Goal: Check status

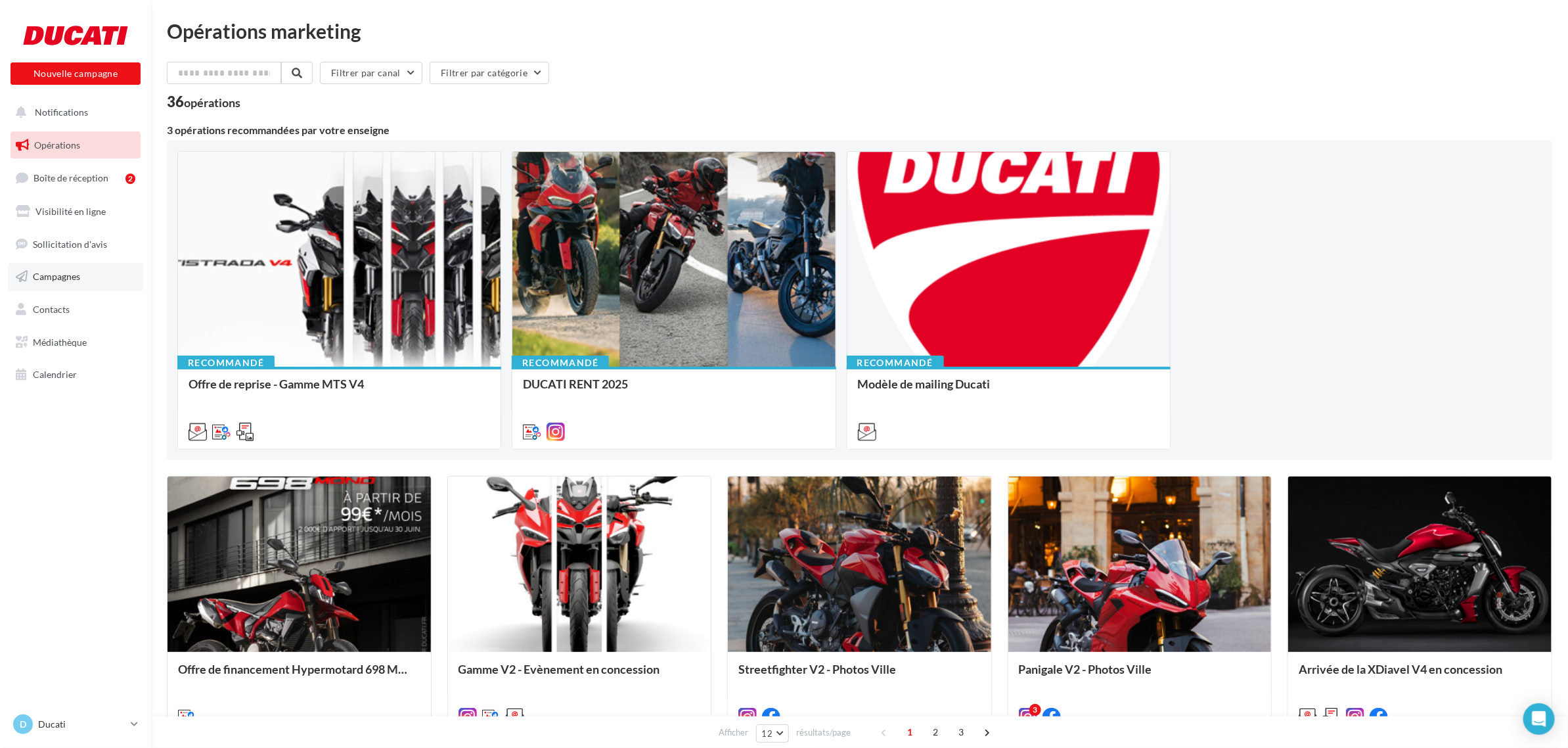
click at [78, 277] on span "Campagnes" at bounding box center [56, 276] width 47 height 11
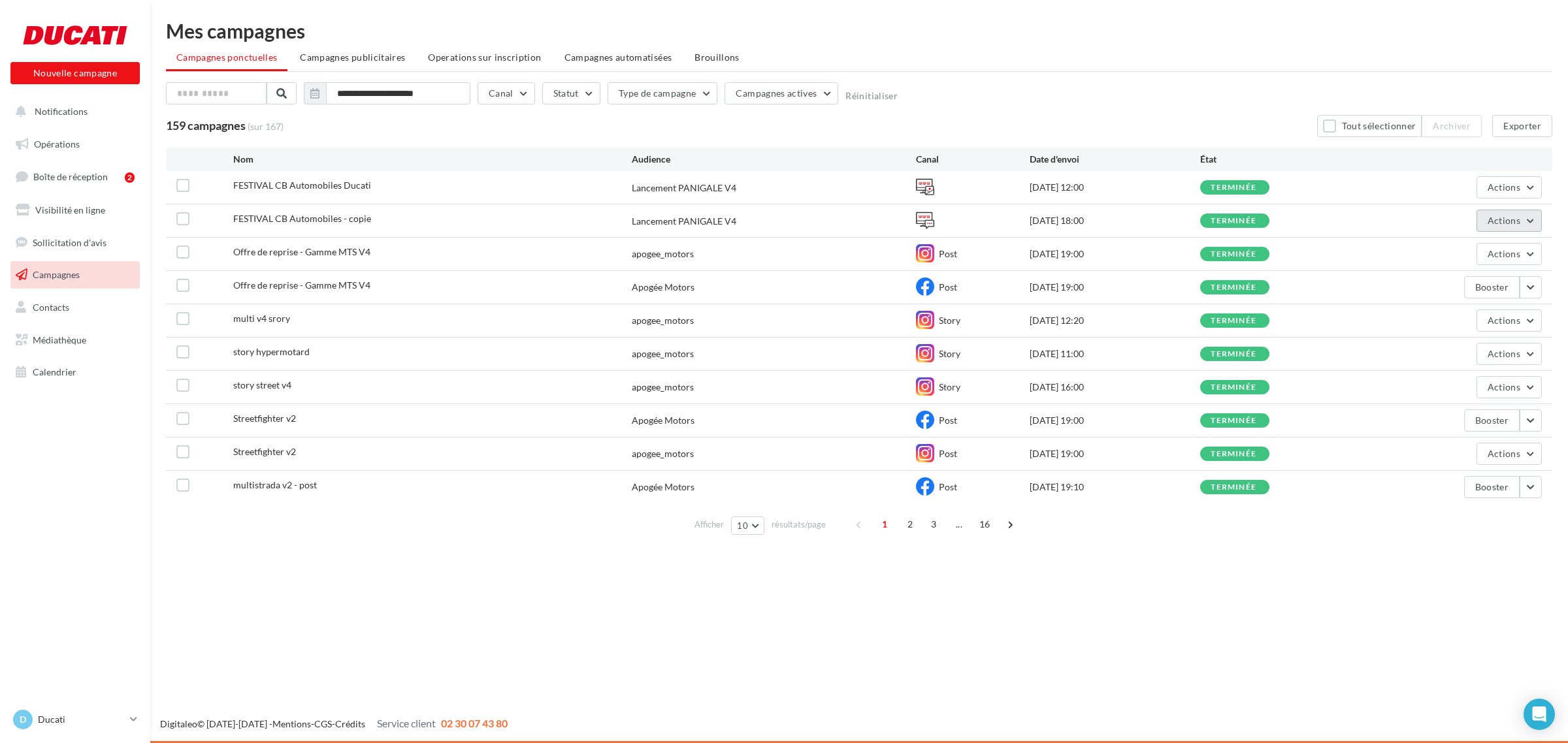
click at [1485, 223] on button "Actions" at bounding box center [1509, 220] width 66 height 22
click at [1485, 252] on button "Voir les résultats" at bounding box center [1462, 251] width 157 height 34
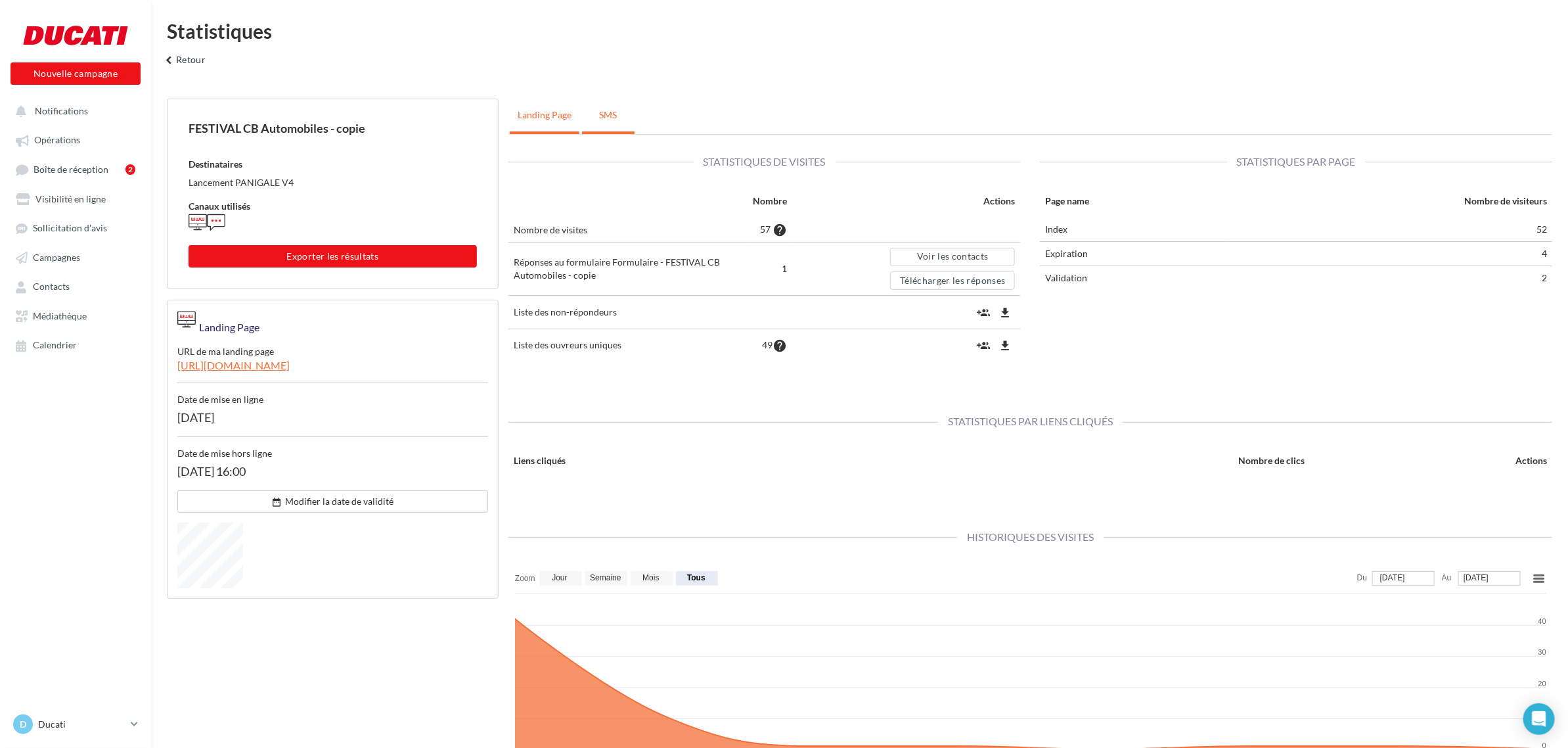
click at [587, 113] on link "SMS" at bounding box center [608, 114] width 52 height 32
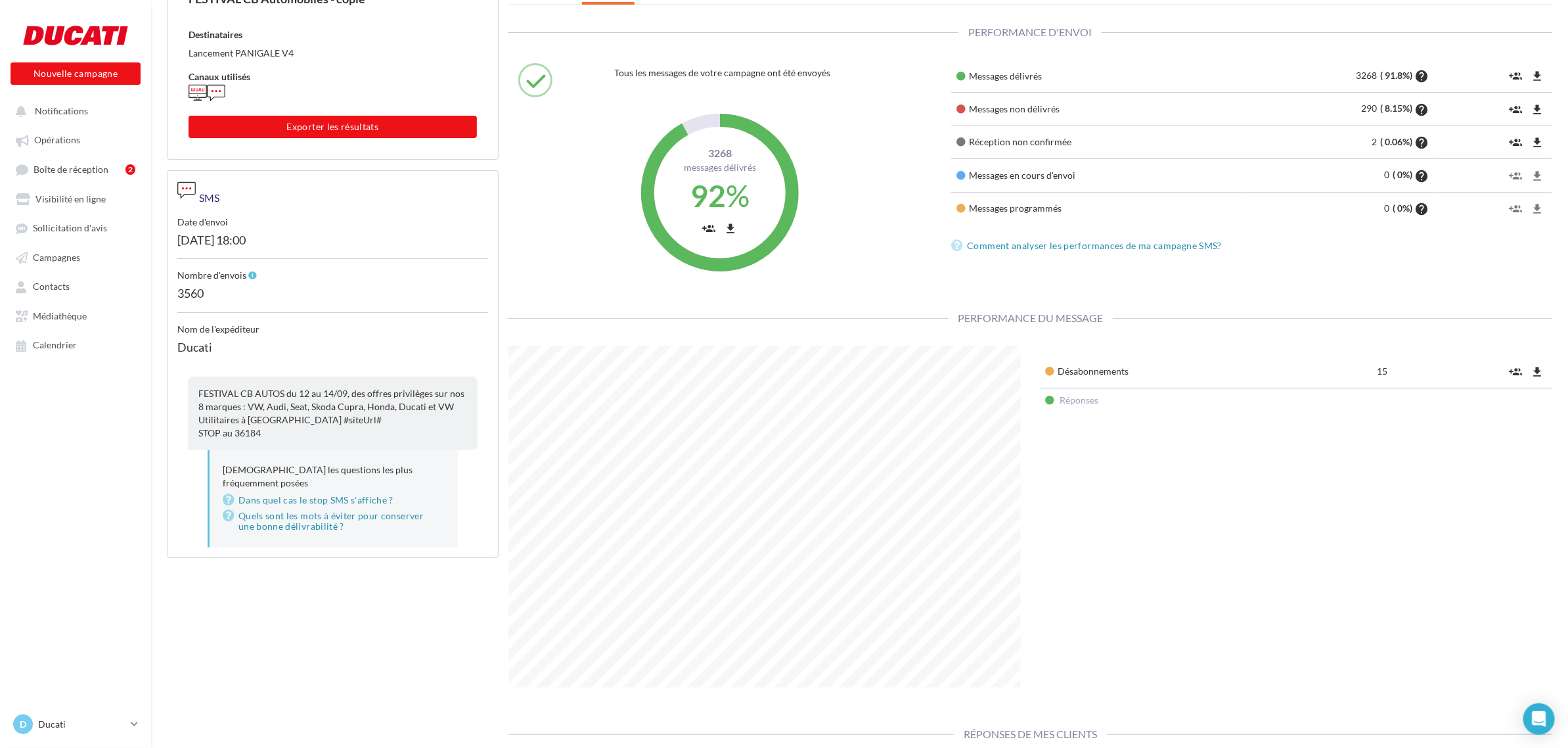
scroll to position [47, 0]
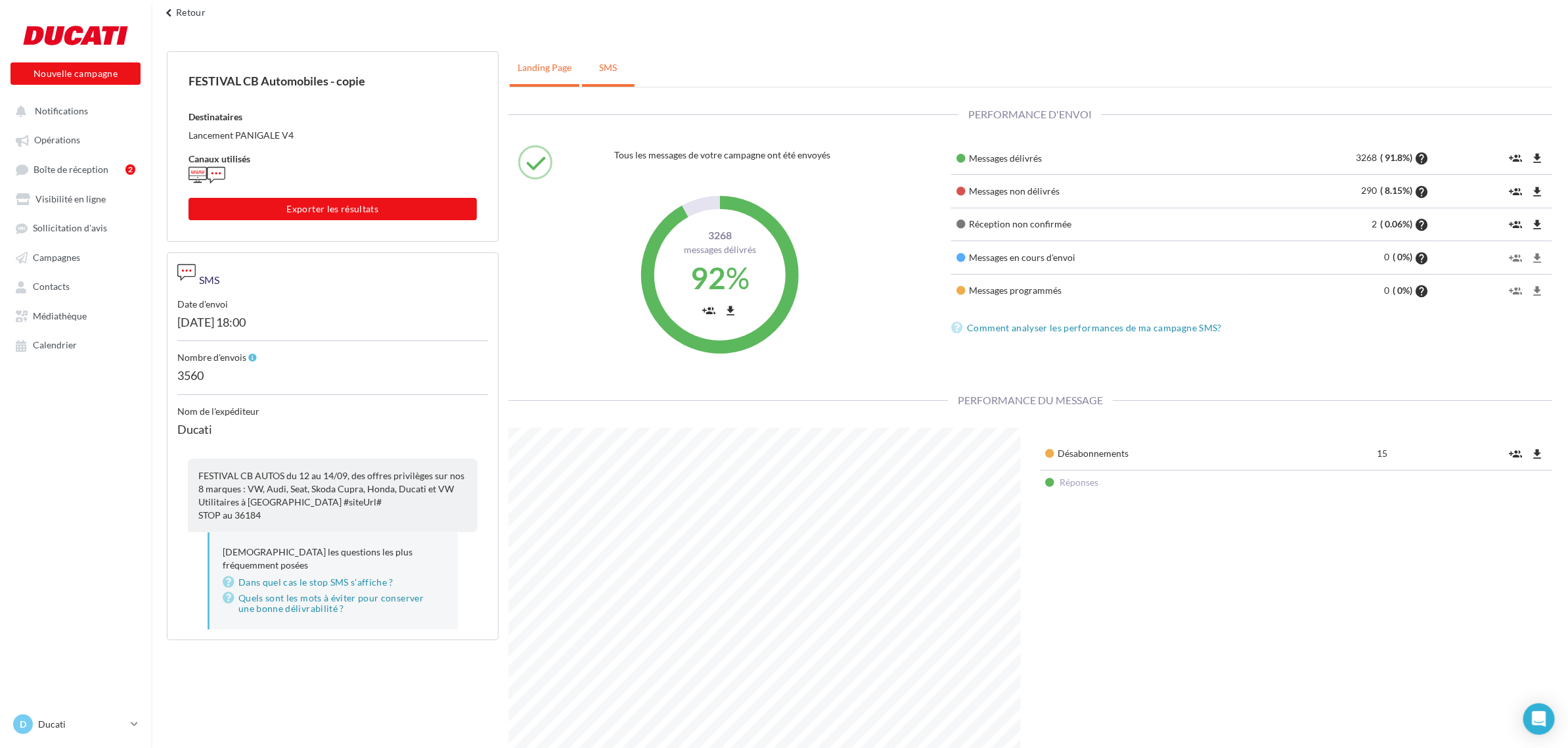
click at [537, 79] on link "landing page" at bounding box center [544, 67] width 70 height 32
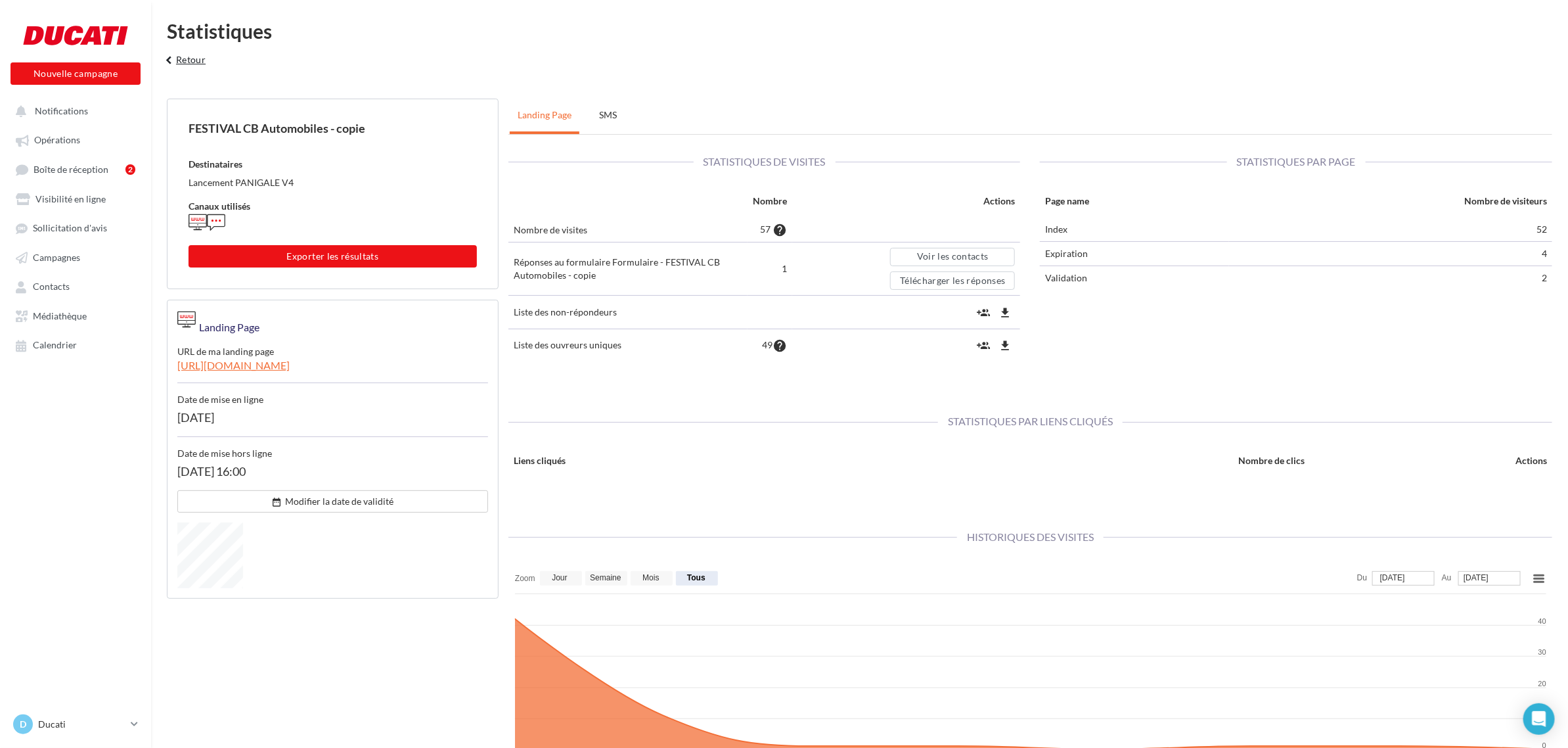
click at [197, 66] on button "keyboard_arrow_left Retour" at bounding box center [183, 64] width 54 height 27
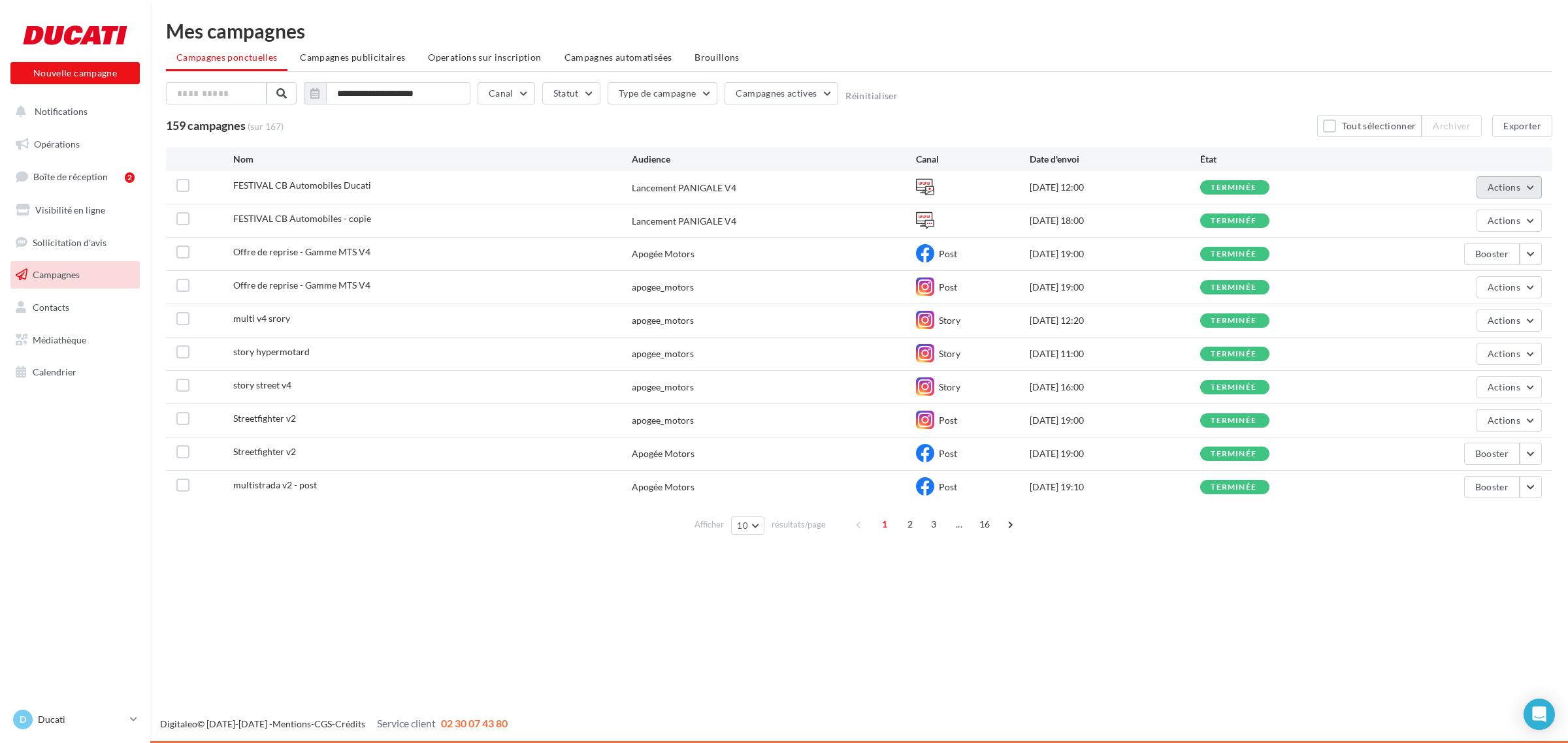
click at [1492, 191] on span "Actions" at bounding box center [1503, 187] width 32 height 11
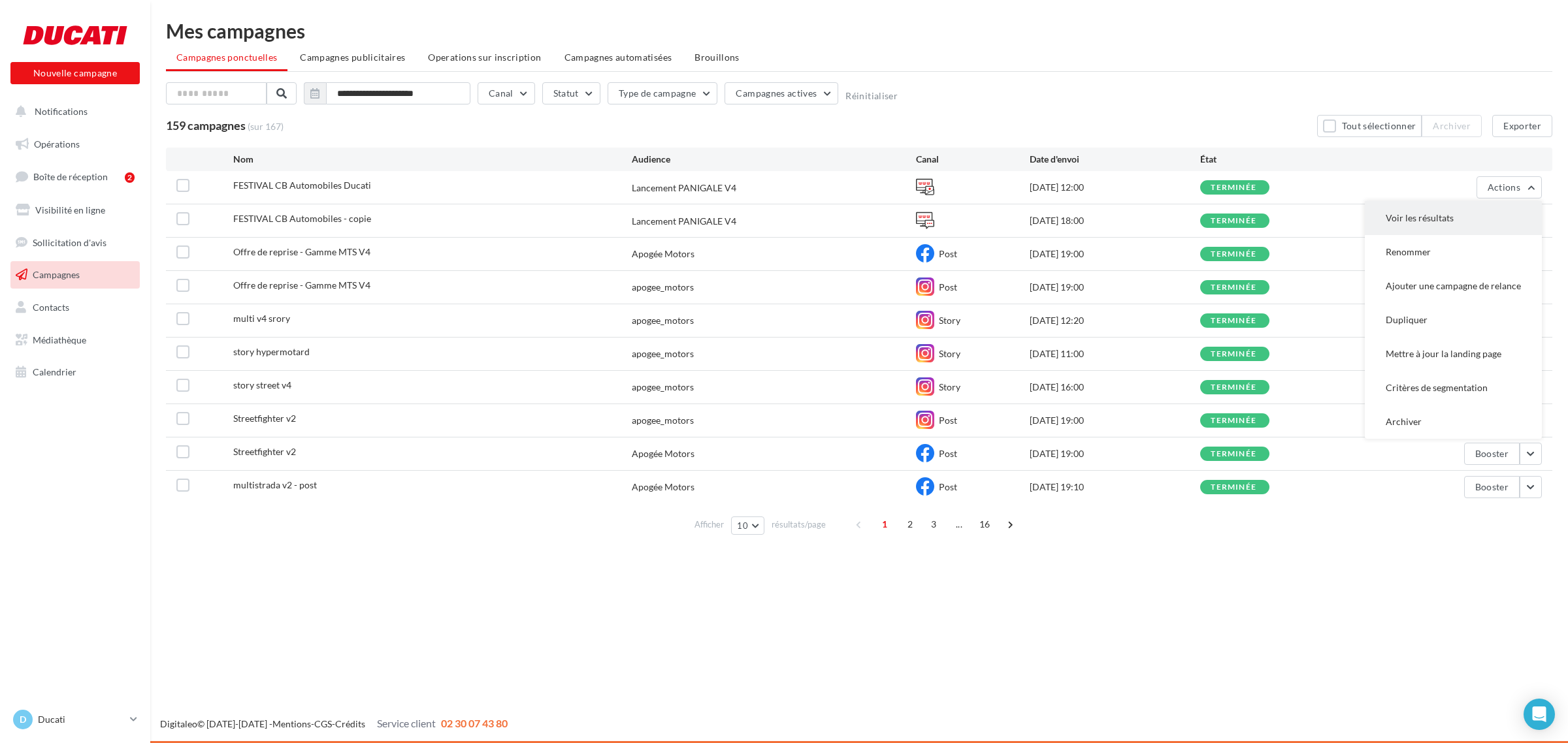
click at [1494, 219] on button "Voir les résultats" at bounding box center [1453, 218] width 177 height 34
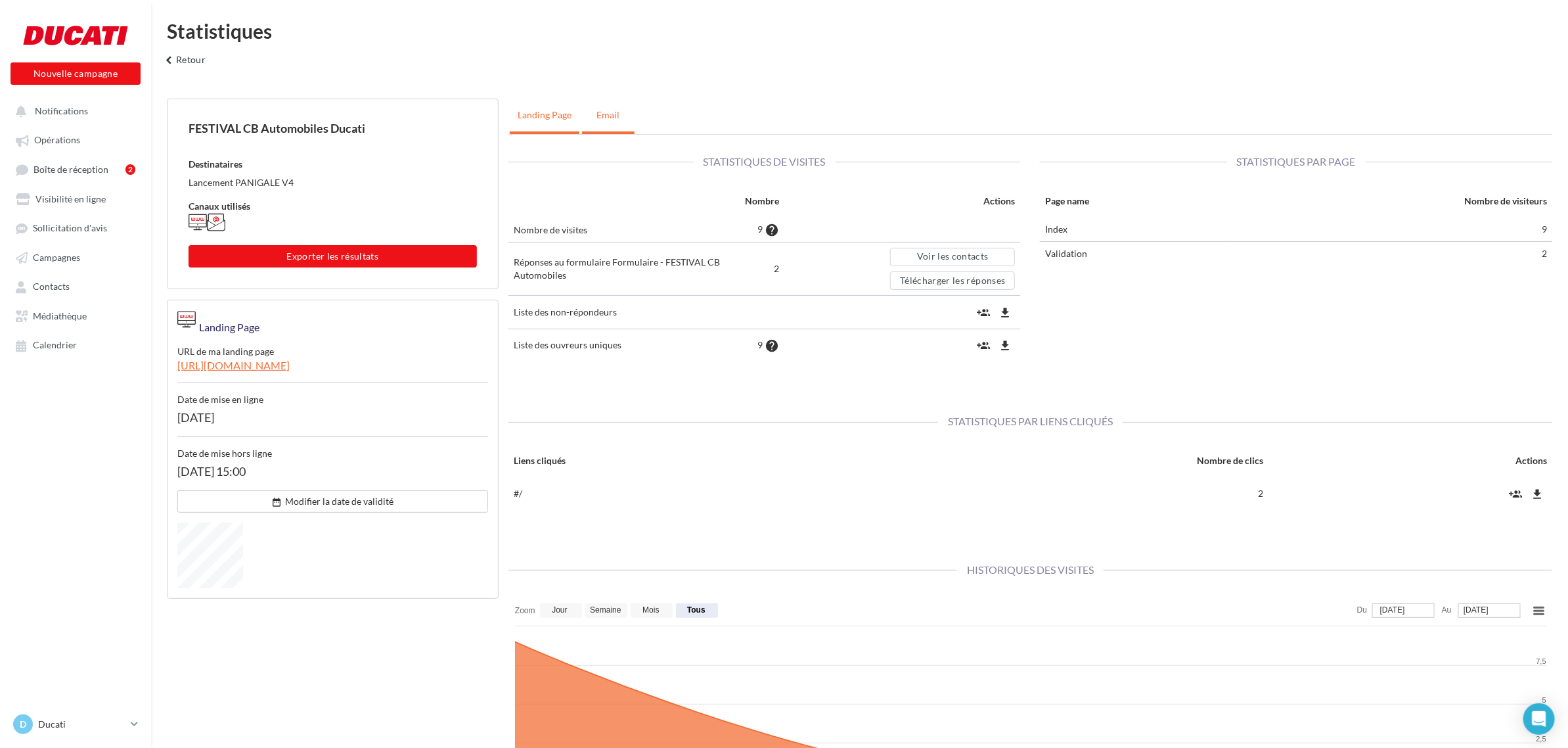
click at [619, 120] on link "Email" at bounding box center [608, 114] width 52 height 32
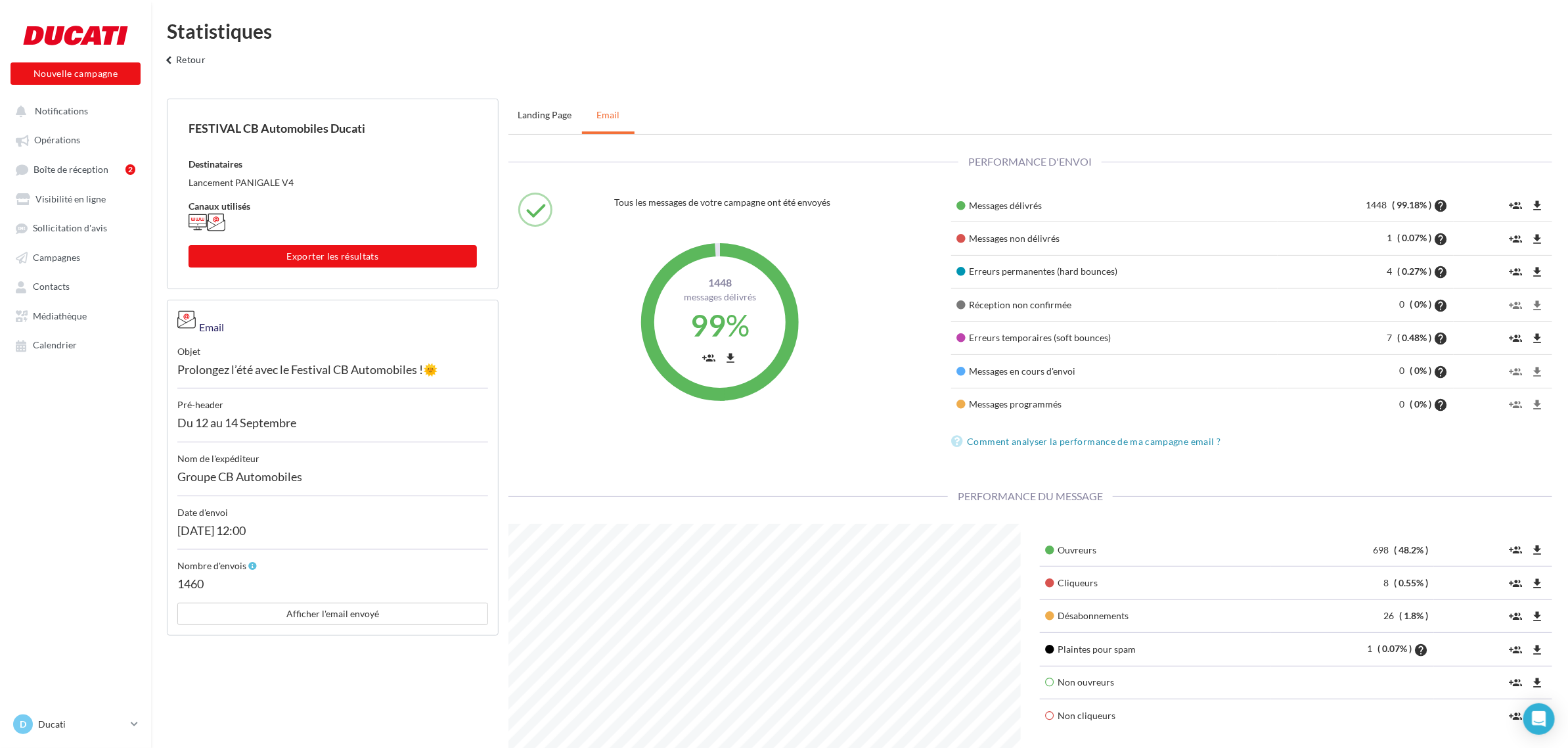
scroll to position [342, 532]
click at [544, 119] on link "landing page" at bounding box center [544, 114] width 70 height 32
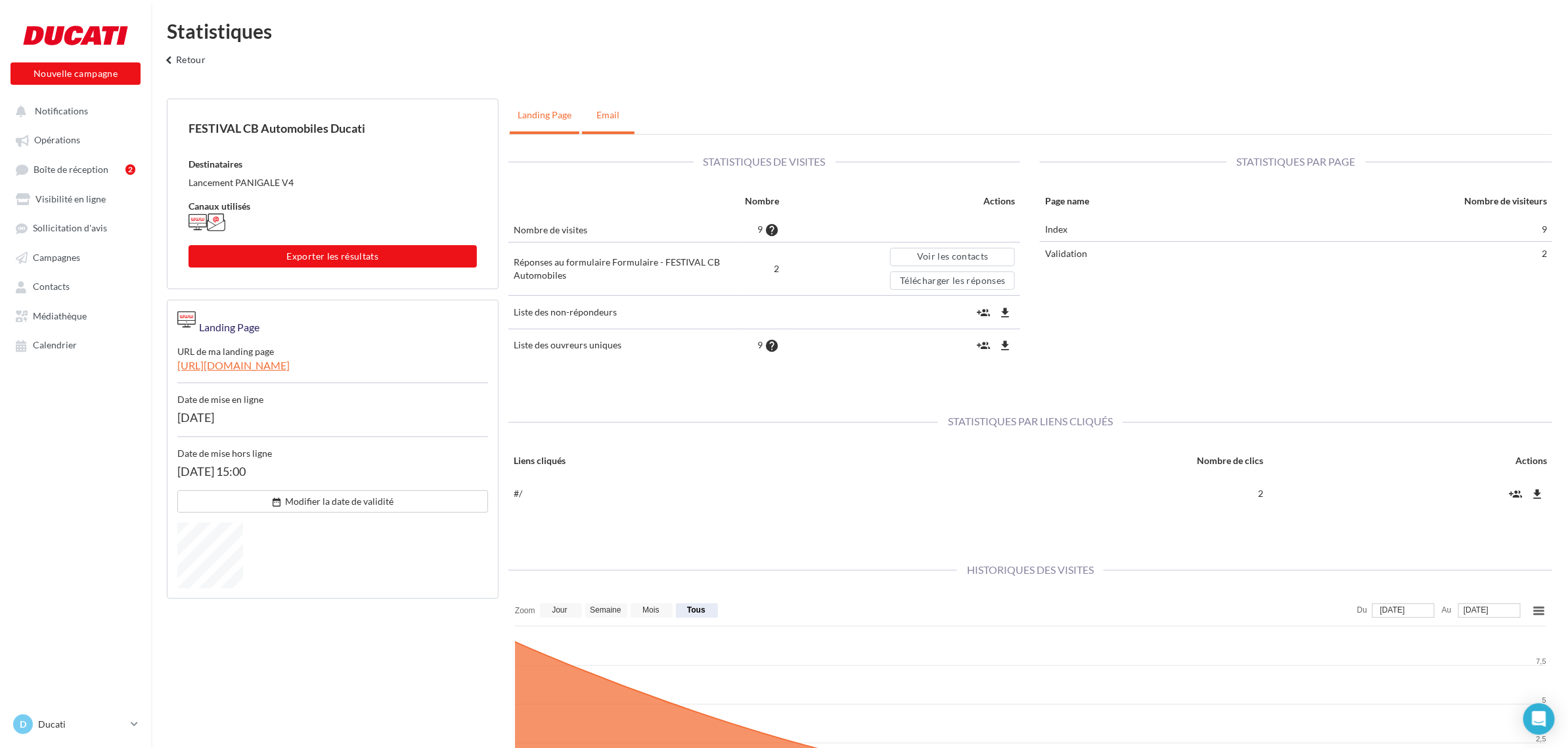
click at [623, 125] on link "Email" at bounding box center [608, 114] width 52 height 32
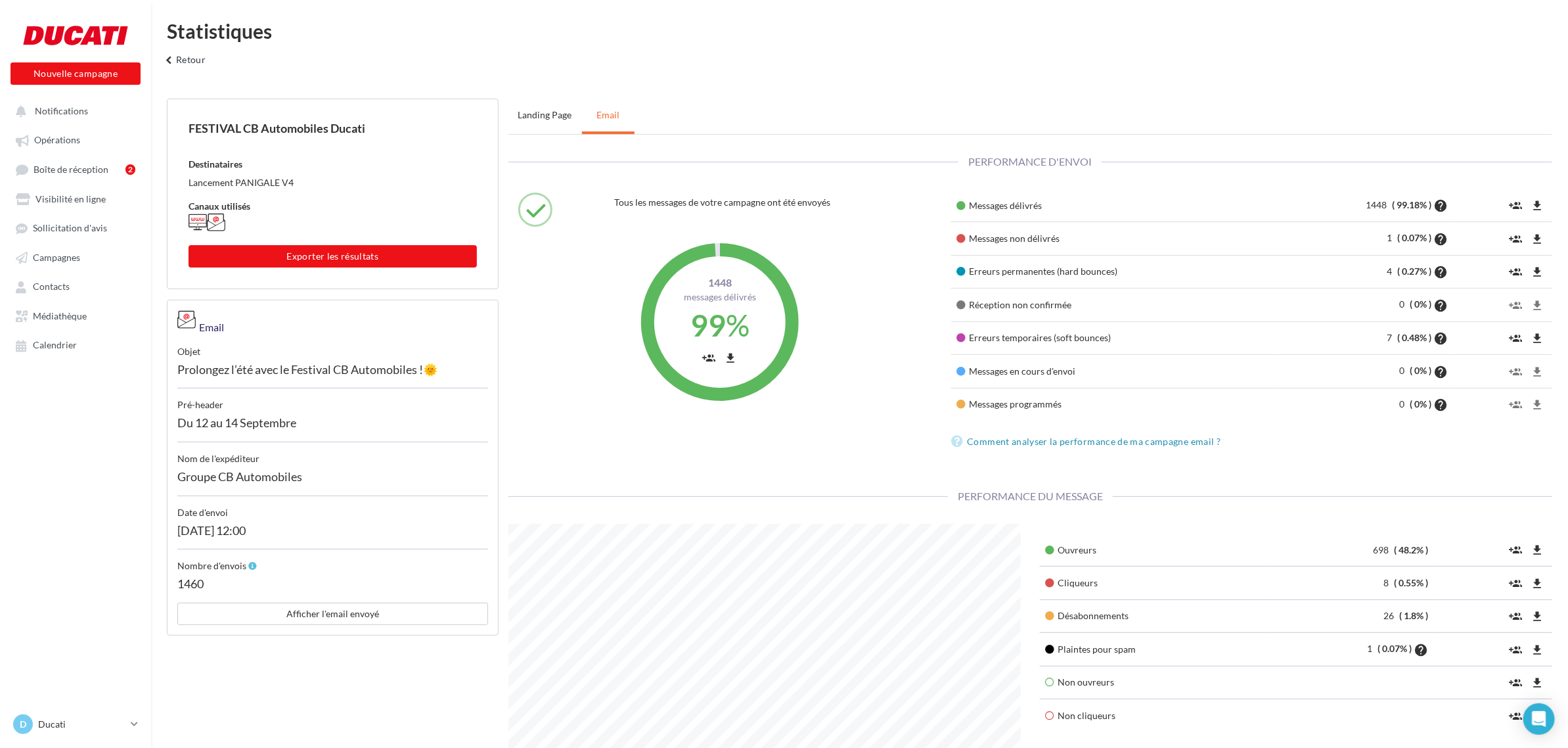
scroll to position [342, 532]
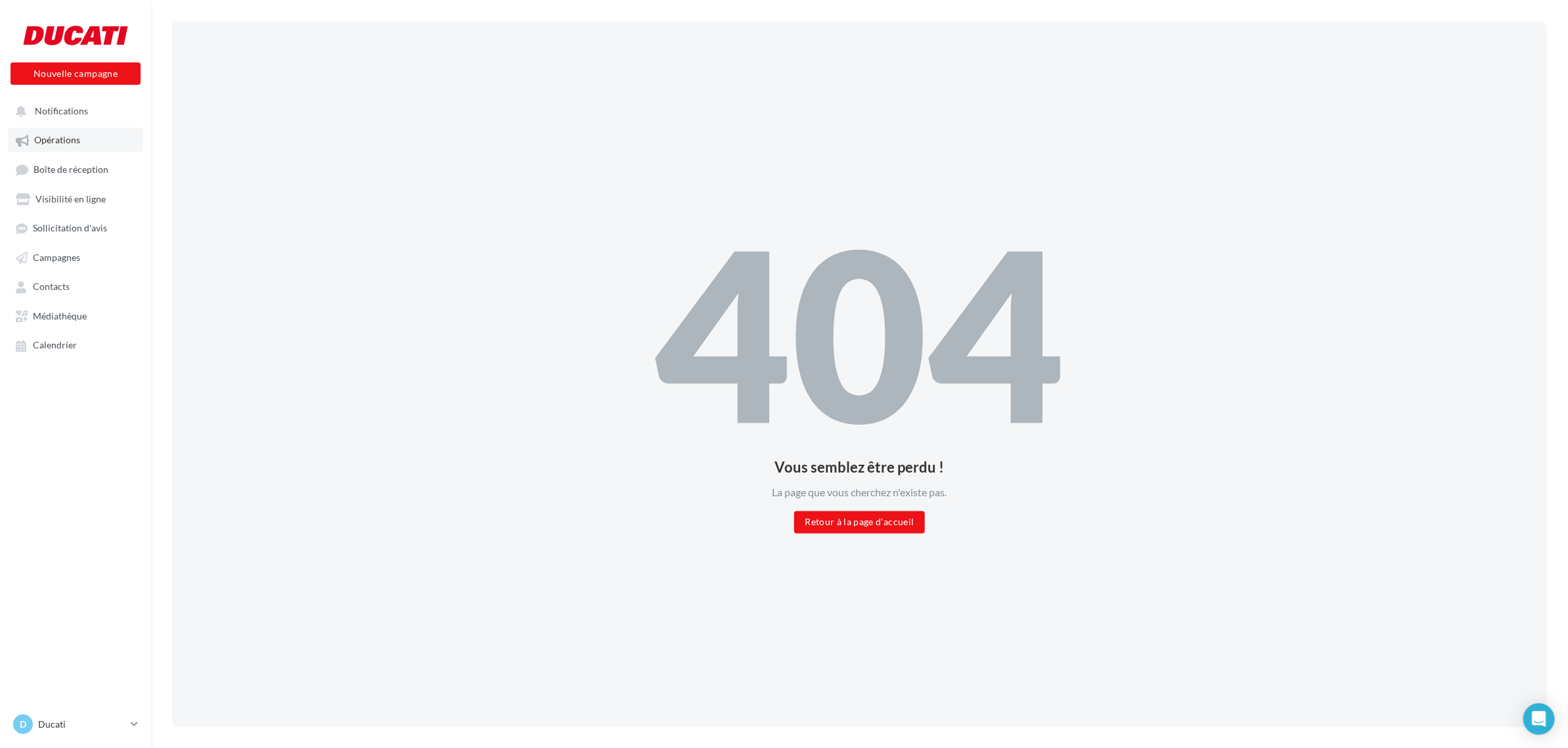
click at [85, 142] on link "Opérations" at bounding box center [76, 140] width 136 height 24
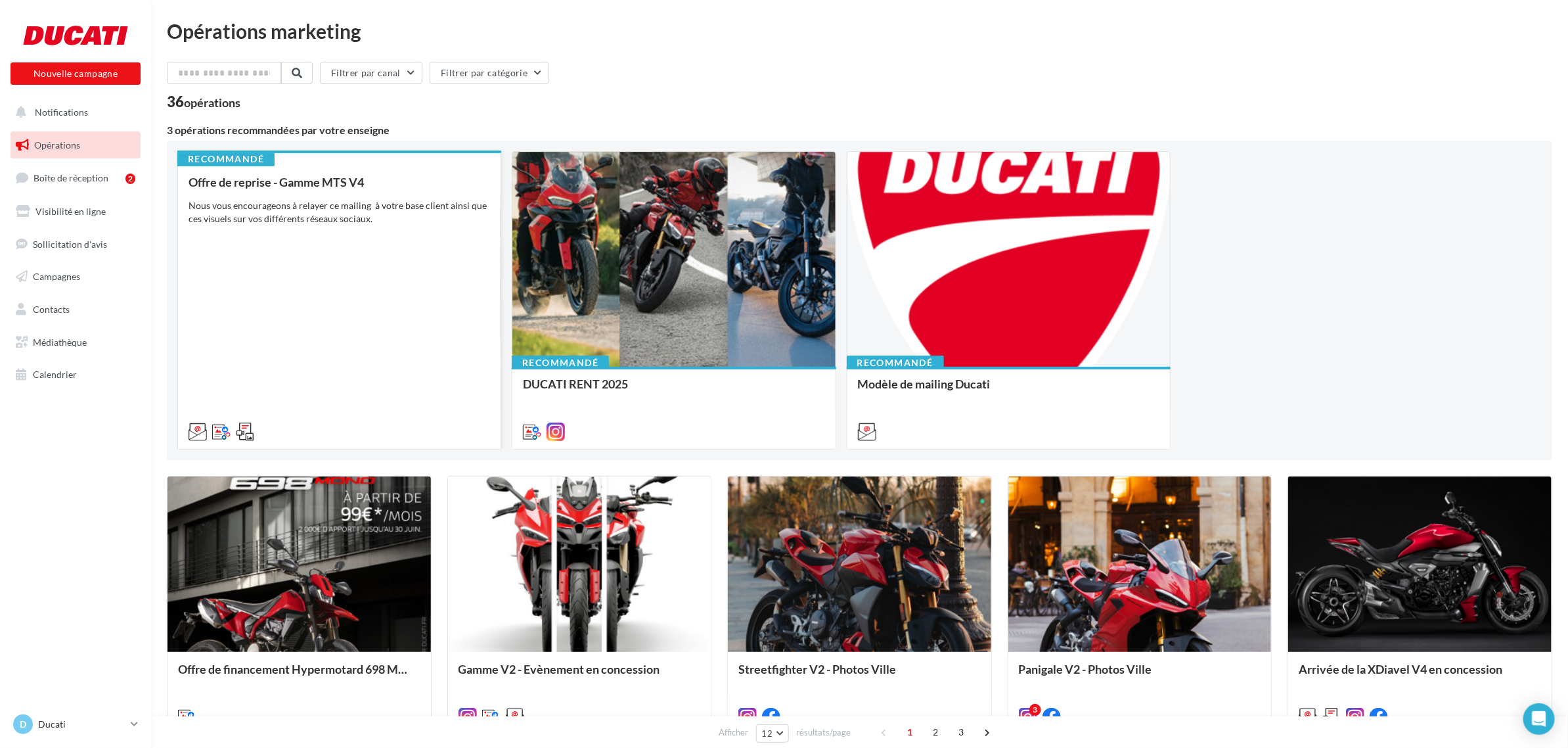
click at [357, 281] on div "Offre de reprise - Gamme MTS V4 Nous vous encourageons à relayer ce mailing à v…" at bounding box center [339, 306] width 302 height 262
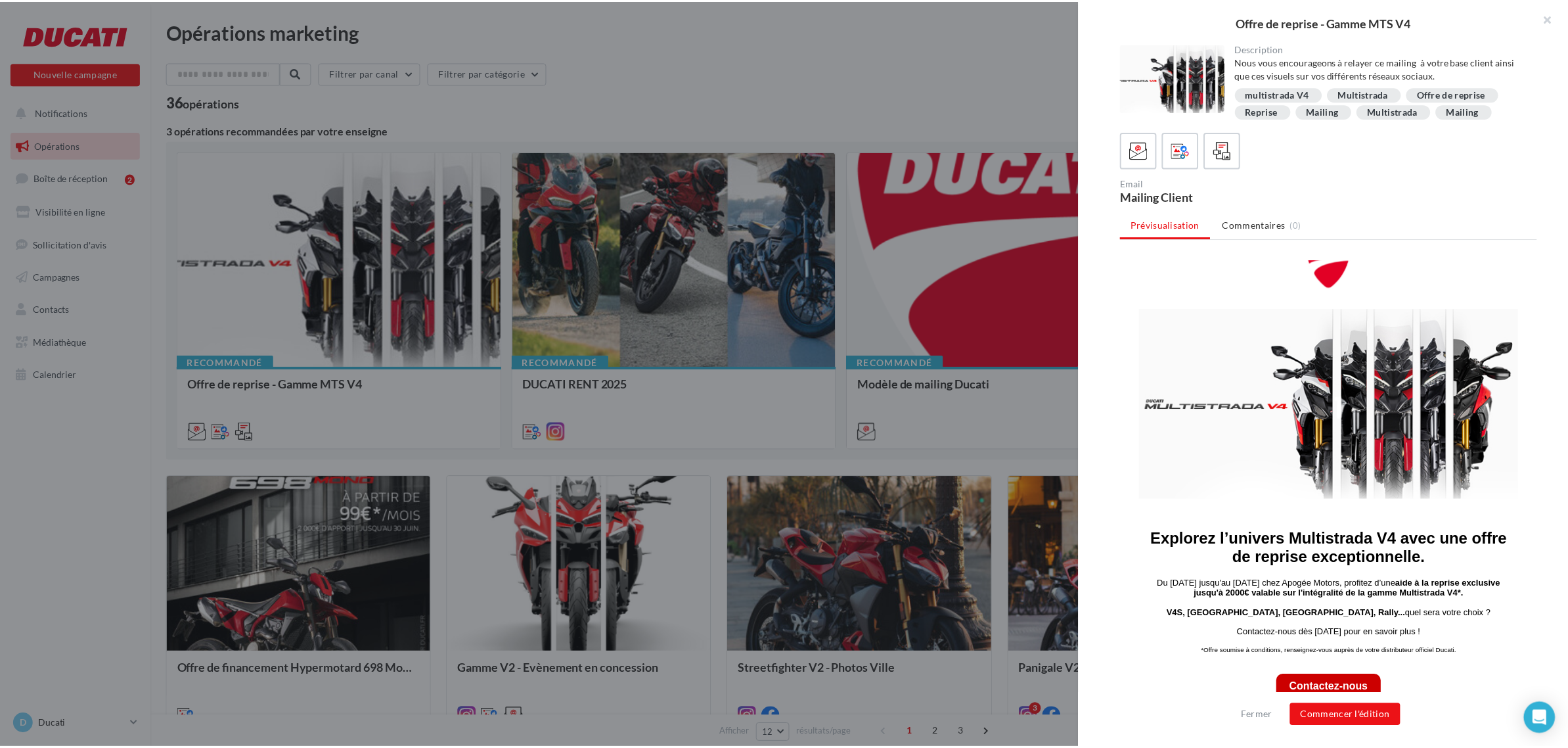
scroll to position [162, 0]
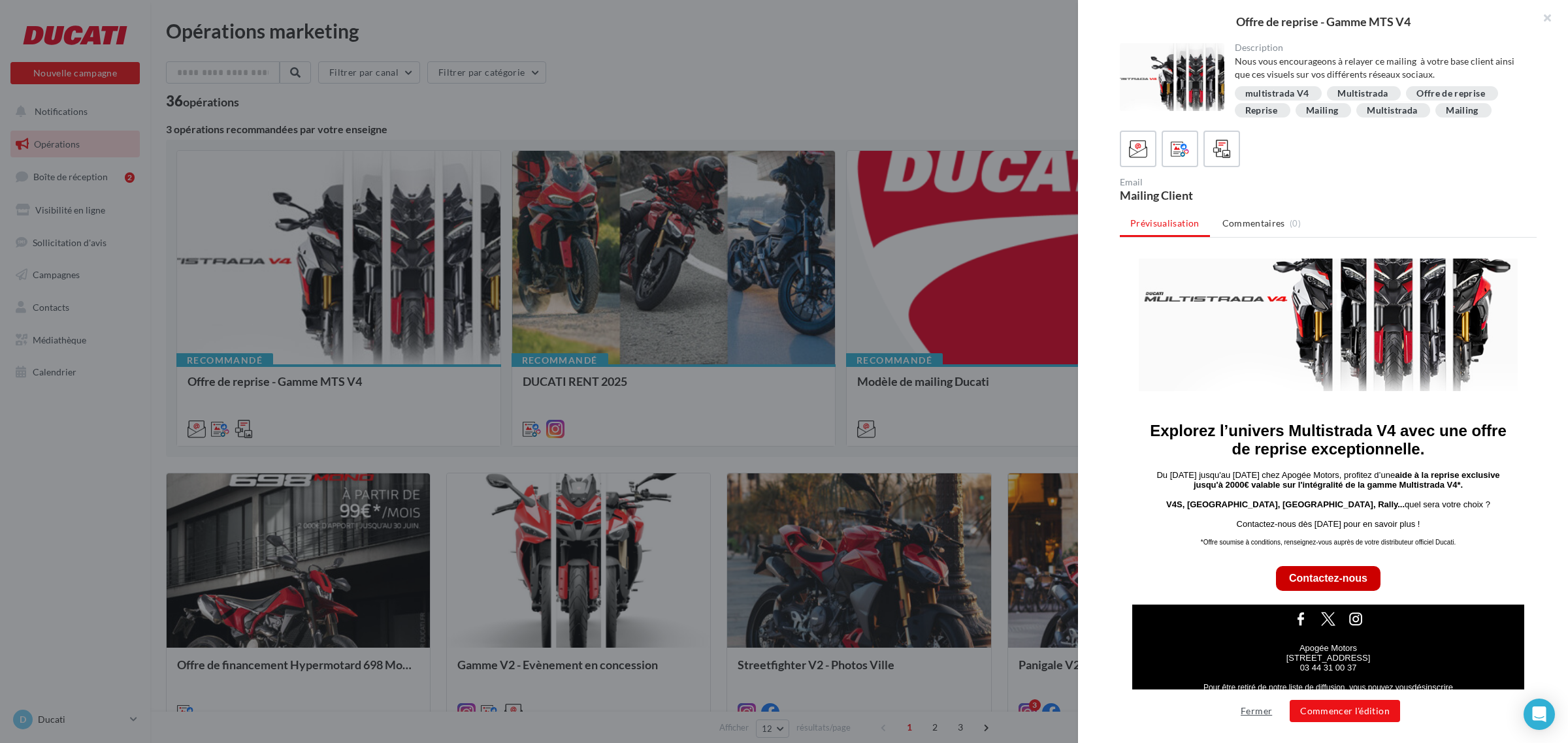
click at [1261, 707] on button "Fermer" at bounding box center [1256, 711] width 42 height 16
